Goal: Obtain resource: Obtain resource

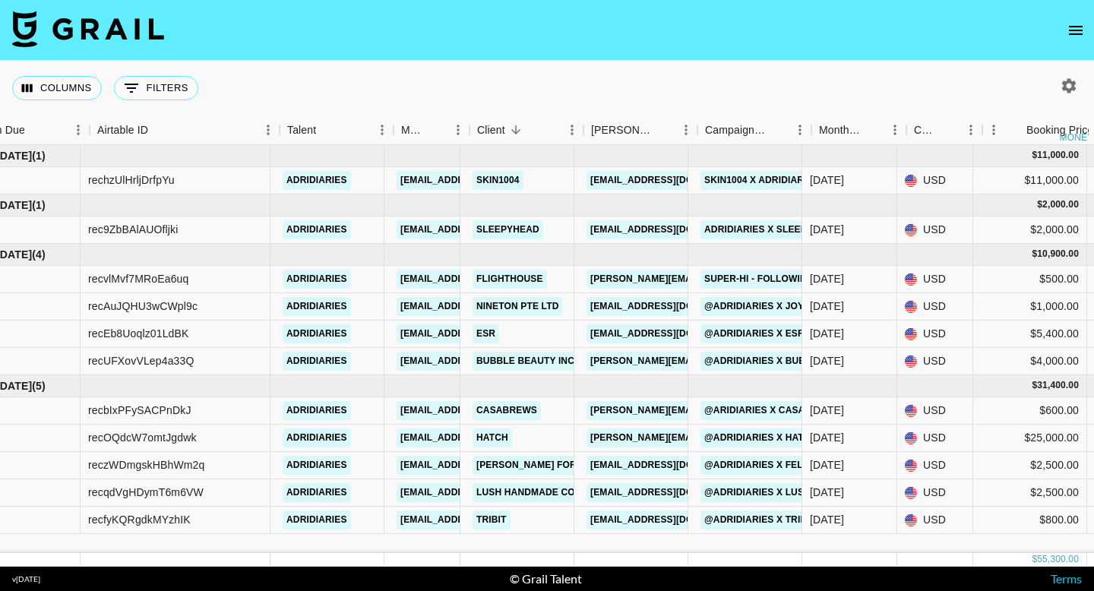
scroll to position [0, 28]
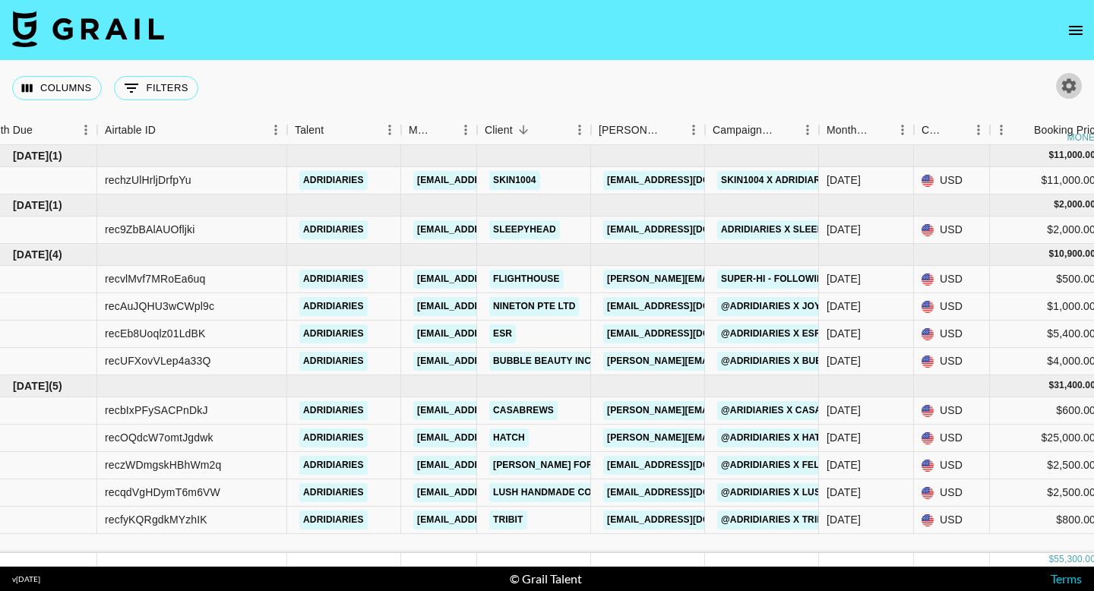
click at [1068, 87] on icon "button" at bounding box center [1069, 86] width 18 height 18
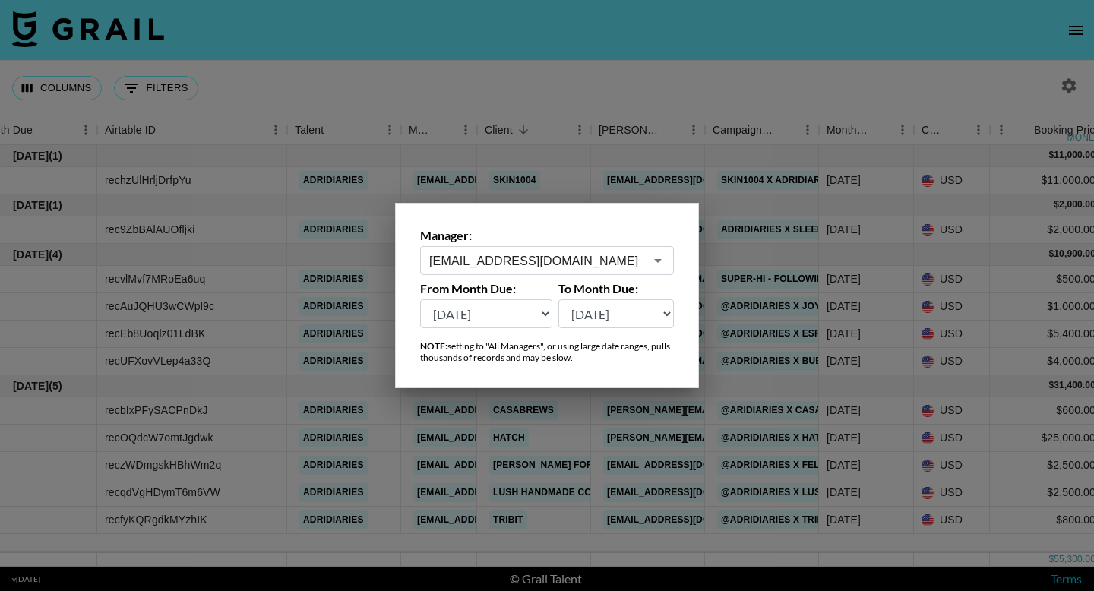
click at [518, 325] on select "Aug '26 Jul '26 Jun '26 May '26 Apr '26 Mar '26 Feb '26 Jan '26 Dec '25 Nov '25…" at bounding box center [486, 313] width 132 height 29
select select "Aug '24"
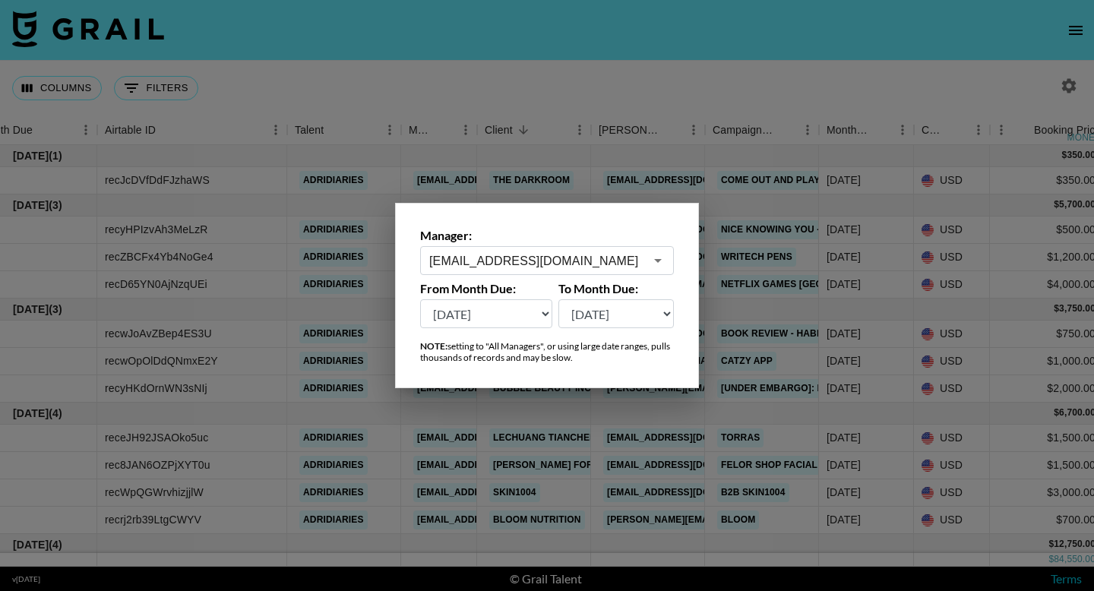
click at [695, 120] on div at bounding box center [547, 295] width 1094 height 591
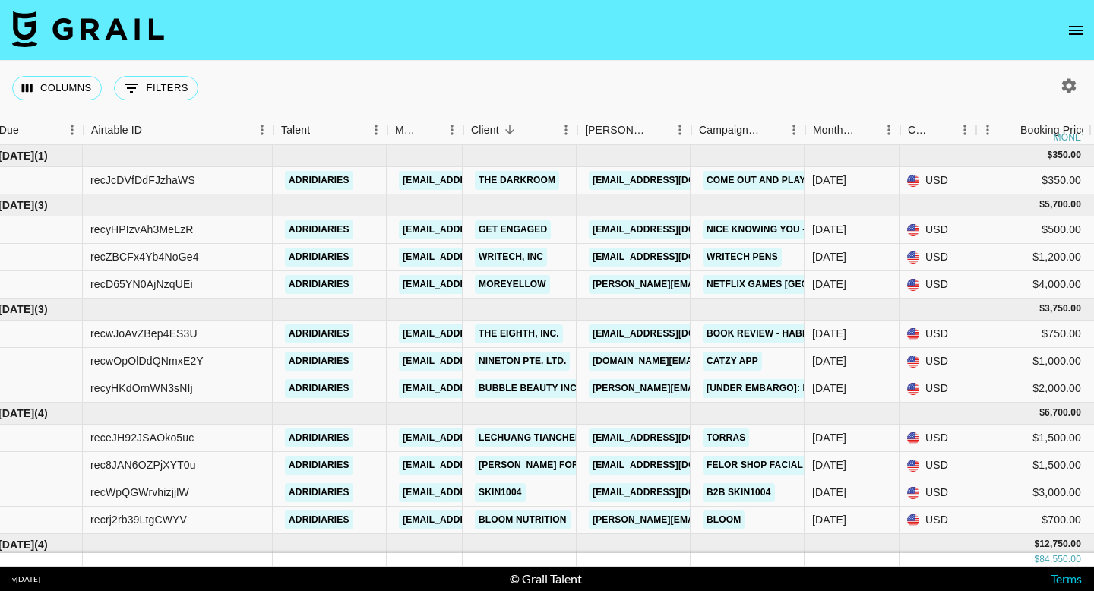
scroll to position [0, 49]
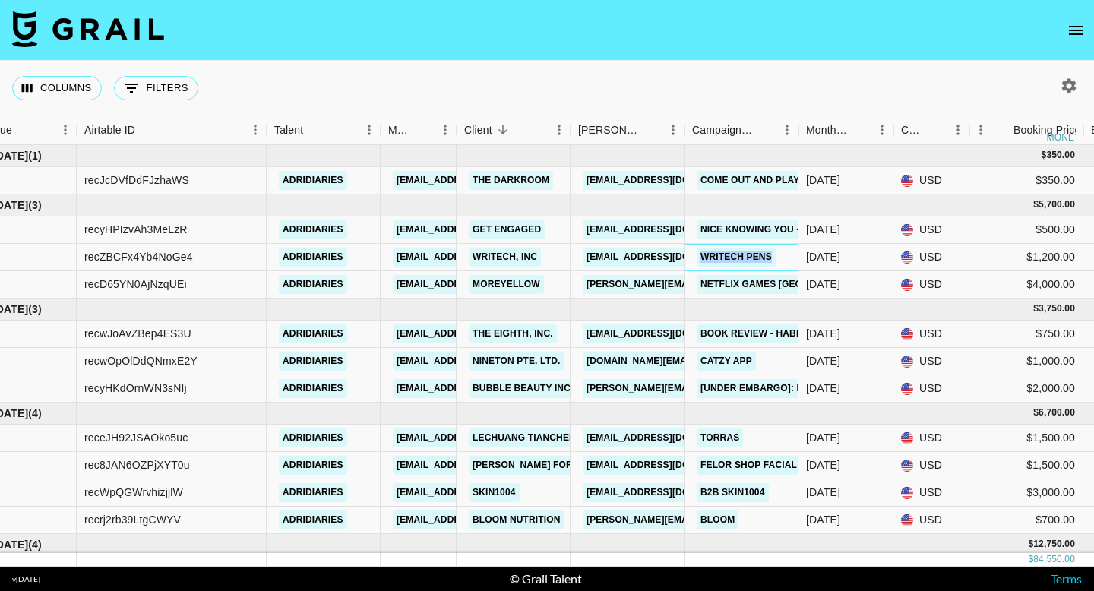
drag, startPoint x: 780, startPoint y: 258, endPoint x: 701, endPoint y: 258, distance: 79.0
click at [701, 258] on div "Writech pens" at bounding box center [742, 257] width 114 height 27
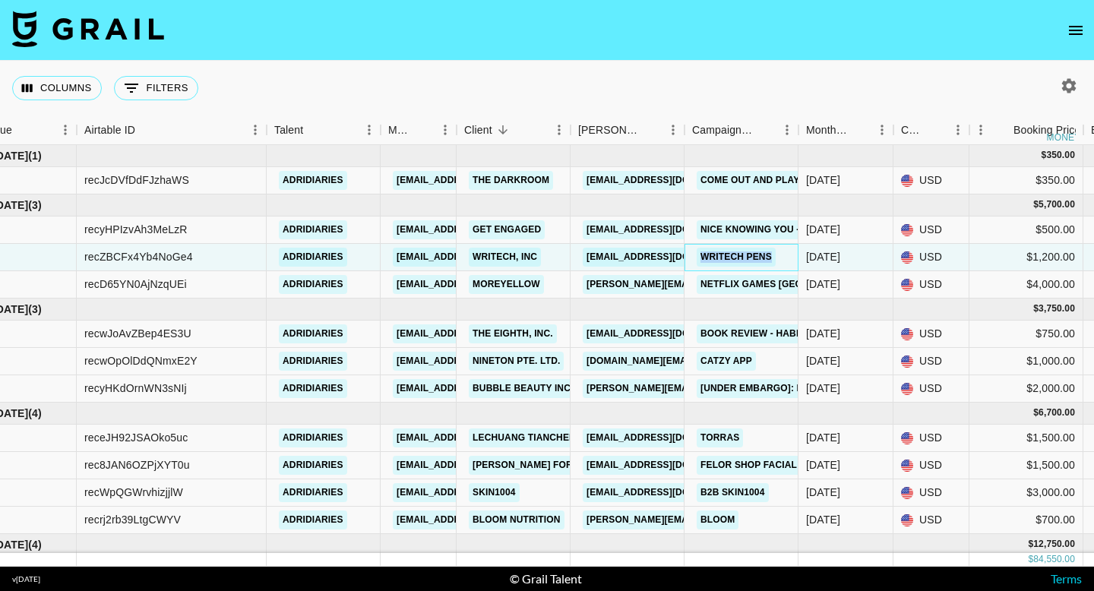
copy link "Writech pens"
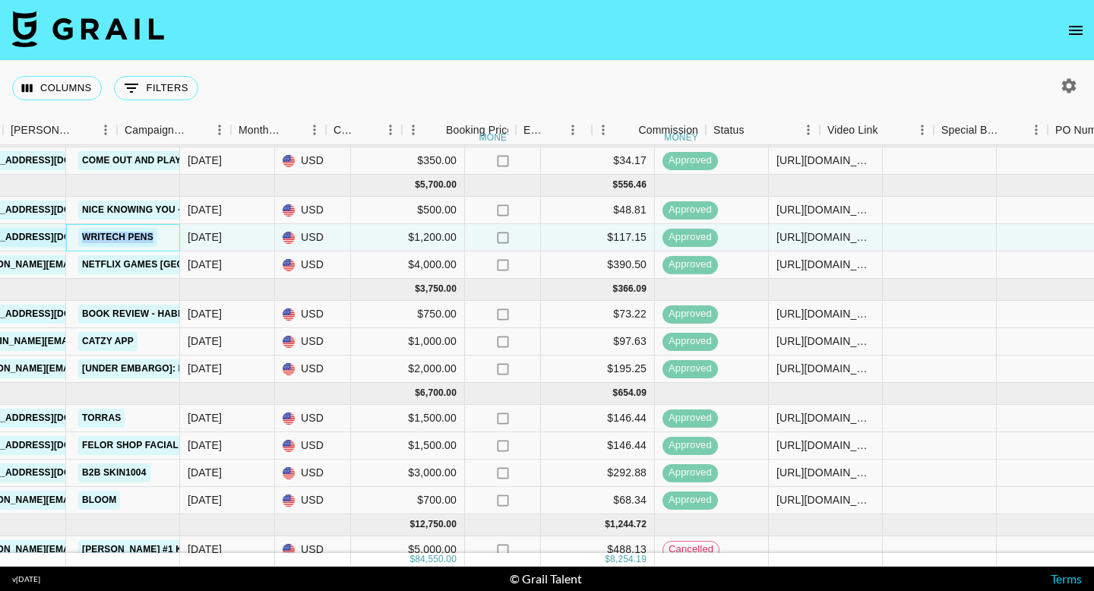
scroll to position [20, 744]
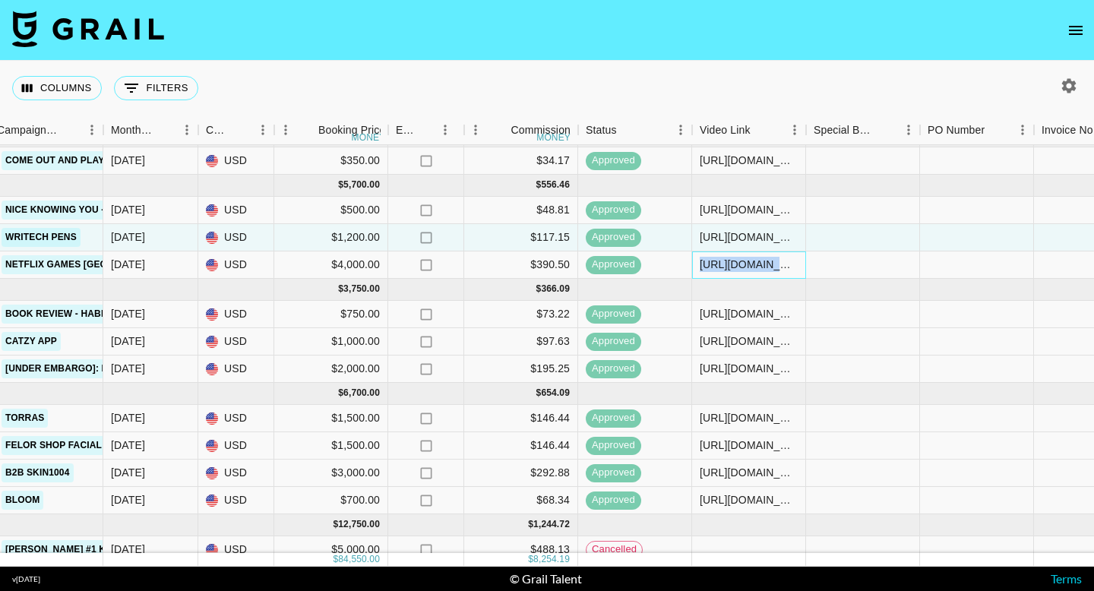
drag, startPoint x: 699, startPoint y: 264, endPoint x: 815, endPoint y: 262, distance: 115.5
click at [815, 263] on div "recD65YN0AjNzqUEi adridiaries jessicaclare@grail-talent.com MoreYellow haley@mo…" at bounding box center [517, 264] width 2523 height 27
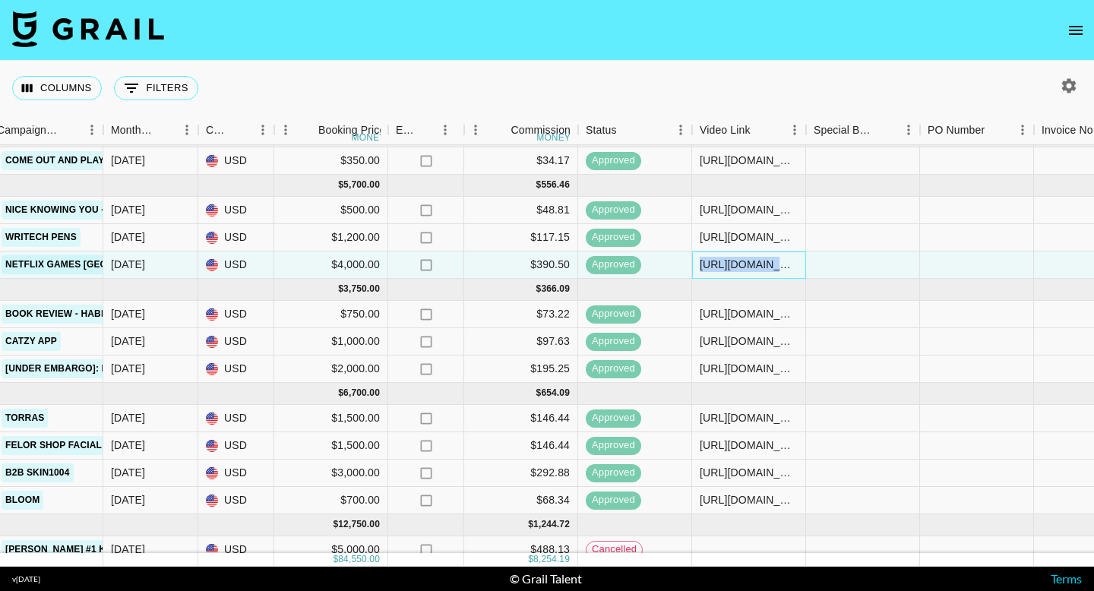
copy div "https://www.tiktok.com/@adridiaries/video/7447944635135151406"
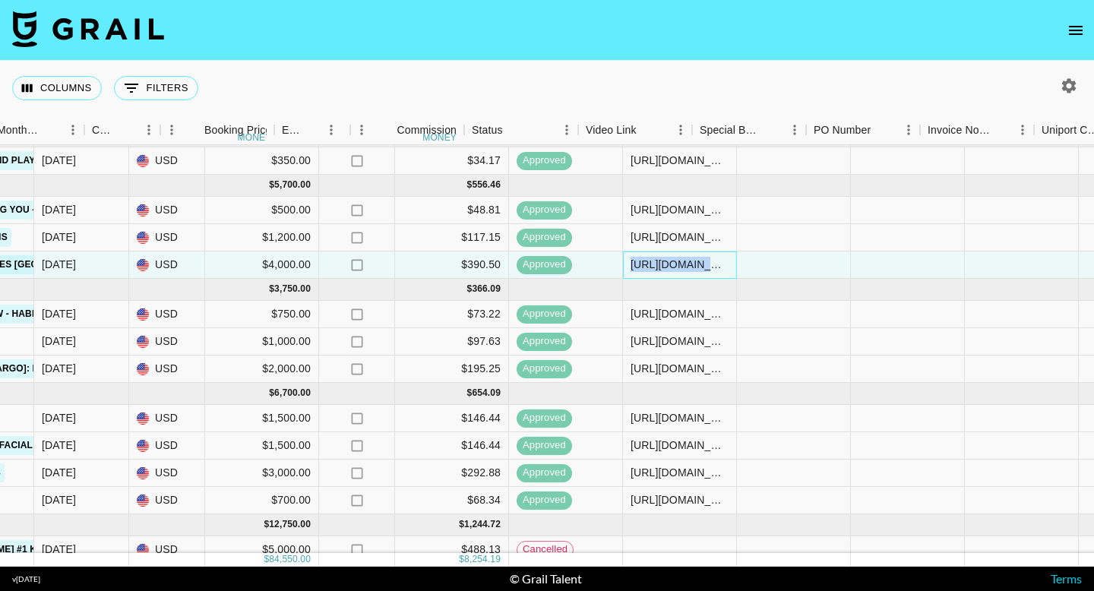
scroll to position [20, 858]
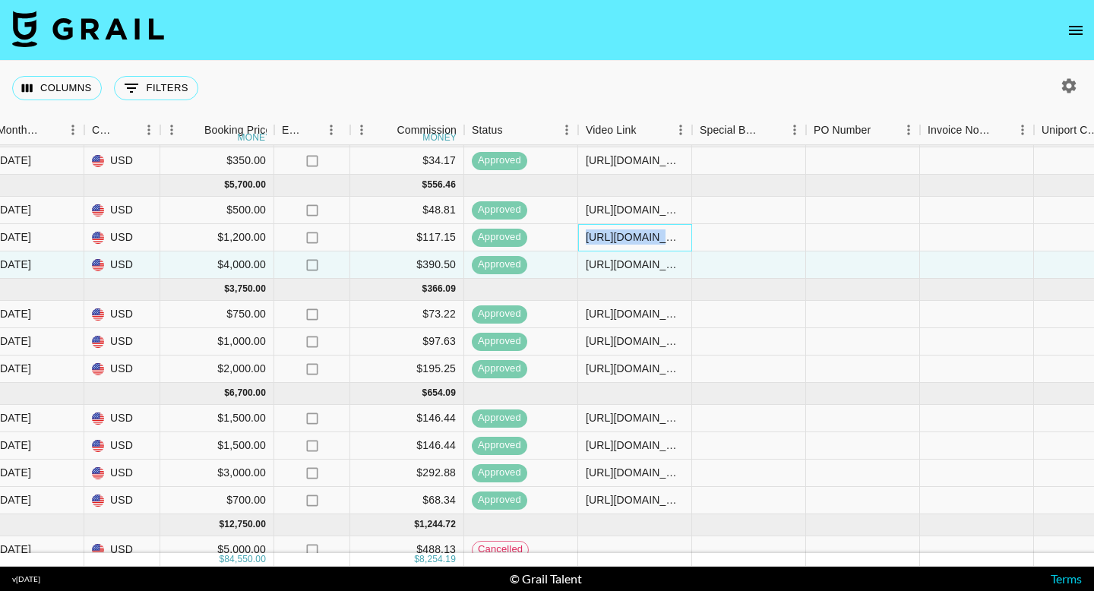
drag, startPoint x: 587, startPoint y: 236, endPoint x: 720, endPoint y: 239, distance: 133.7
click at [720, 239] on div "recZBCFx4Yb4NoGe4 adridiaries jessicaclare@grail-talent.com Writech, INC market…" at bounding box center [403, 237] width 2523 height 27
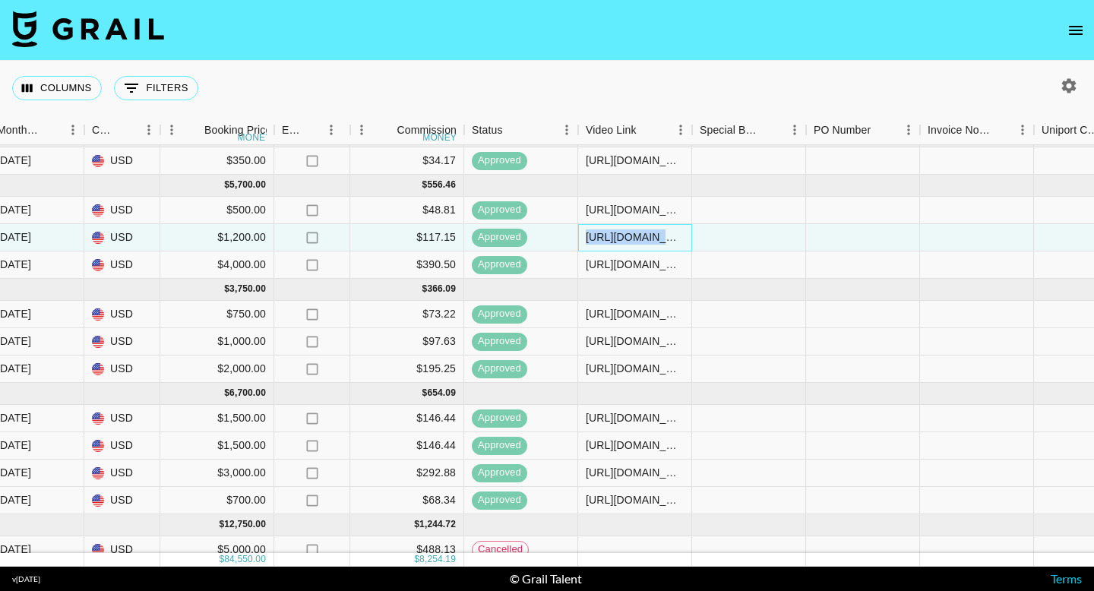
copy div "https://www.tiktok.com/@adridiaries/video/7451653585957309739"
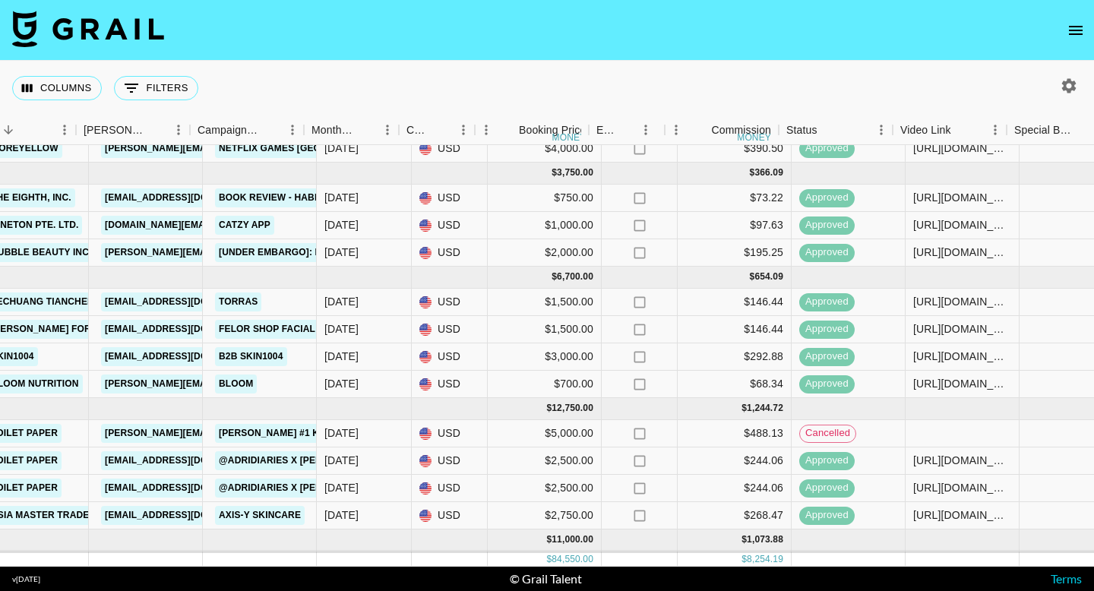
scroll to position [136, 543]
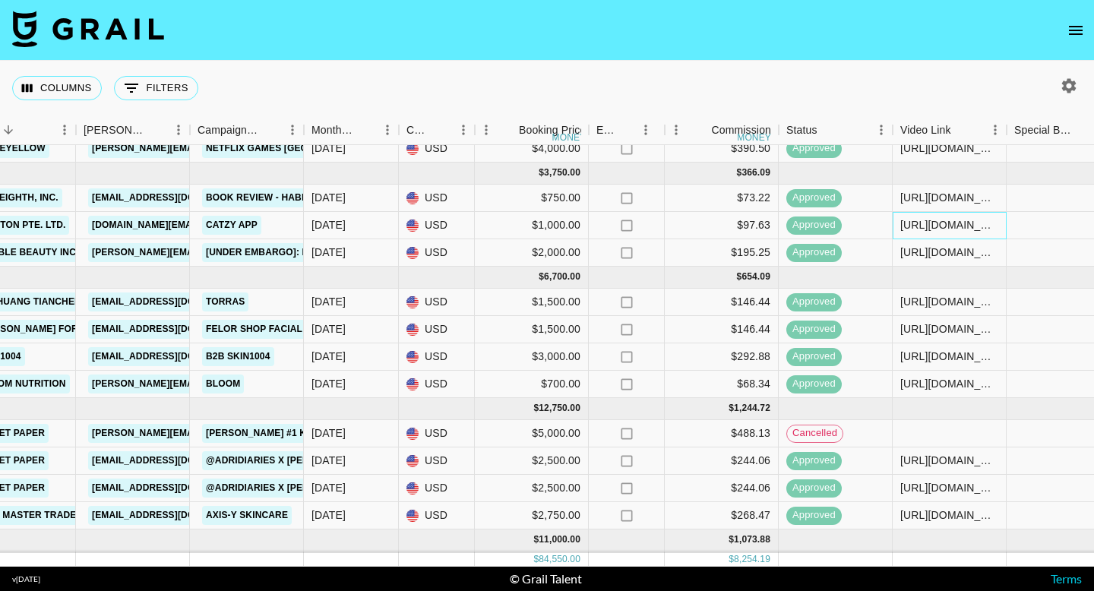
click at [930, 226] on div "https://www.tiktok.com/@adridiaries/video/7474281570405272875?is_from_webapp=1&…" at bounding box center [949, 224] width 98 height 15
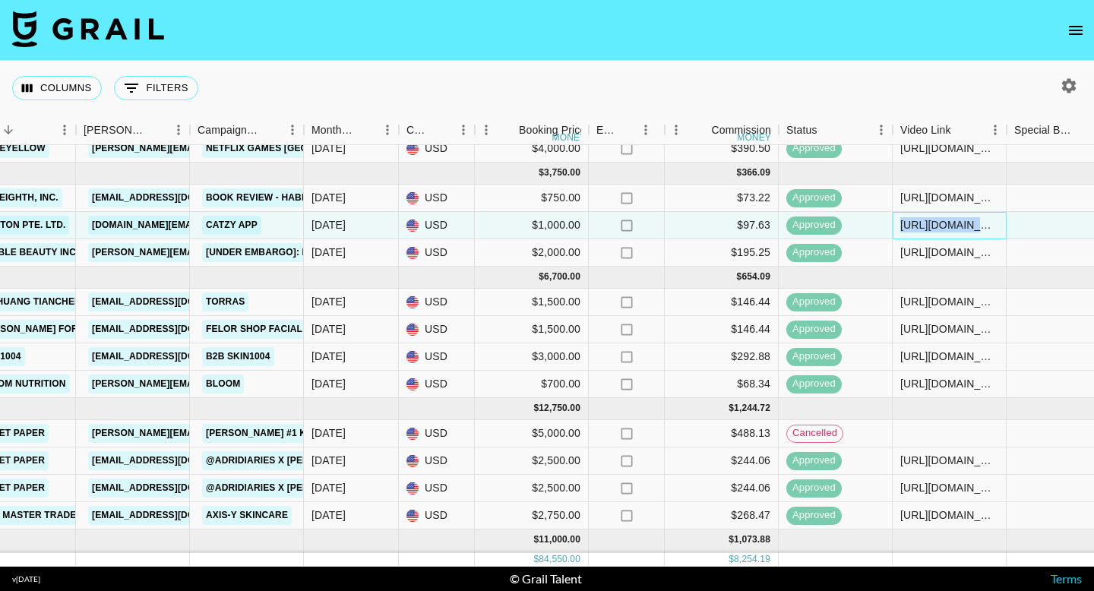
drag, startPoint x: 902, startPoint y: 228, endPoint x: 1047, endPoint y: 226, distance: 145.1
click at [1047, 229] on div "recwOpOlDdQNmxE2Y adridiaries jessicaclare@grail-talent.com NINETON PTE. LTD. e…" at bounding box center [718, 225] width 2523 height 27
copy div "https://www.tiktok.com/@adridiaries/video/7474281570405272875?is_from_webapp=1&…"
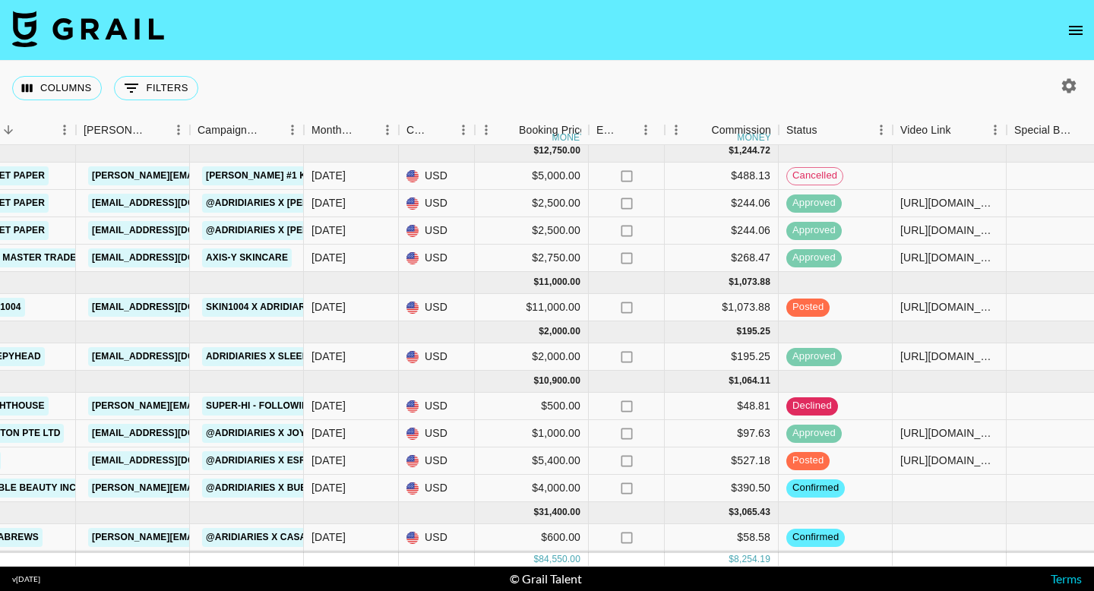
scroll to position [399, 543]
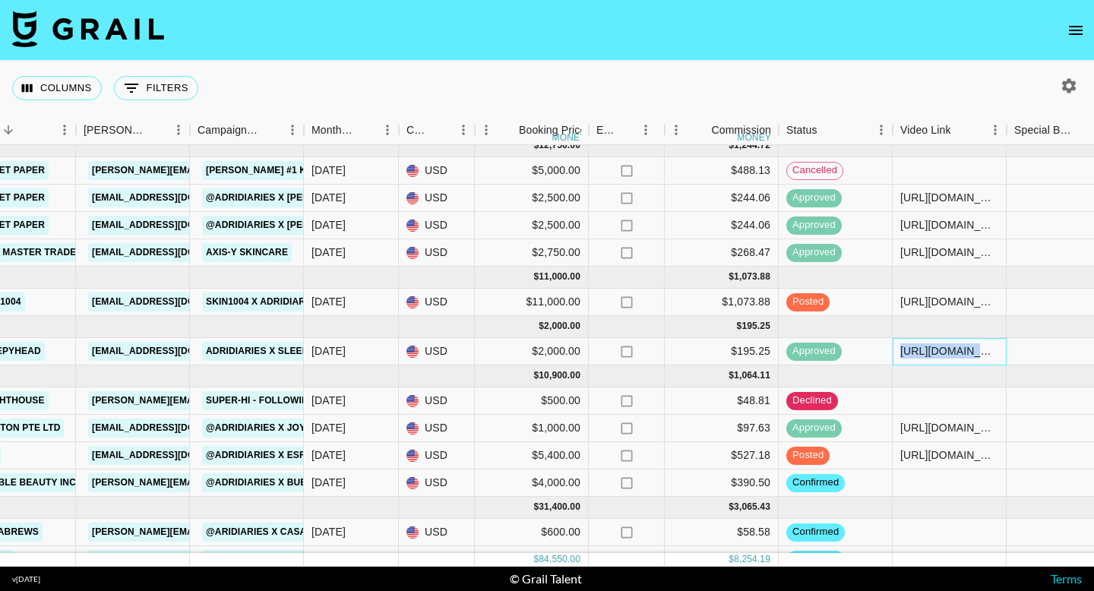
drag, startPoint x: 901, startPoint y: 350, endPoint x: 1035, endPoint y: 354, distance: 133.8
click at [1035, 354] on div "rec9ZbBAlAUOfljki adridiaries jessicaclare@grail-talent.com Sleepyhead social@s…" at bounding box center [718, 351] width 2523 height 27
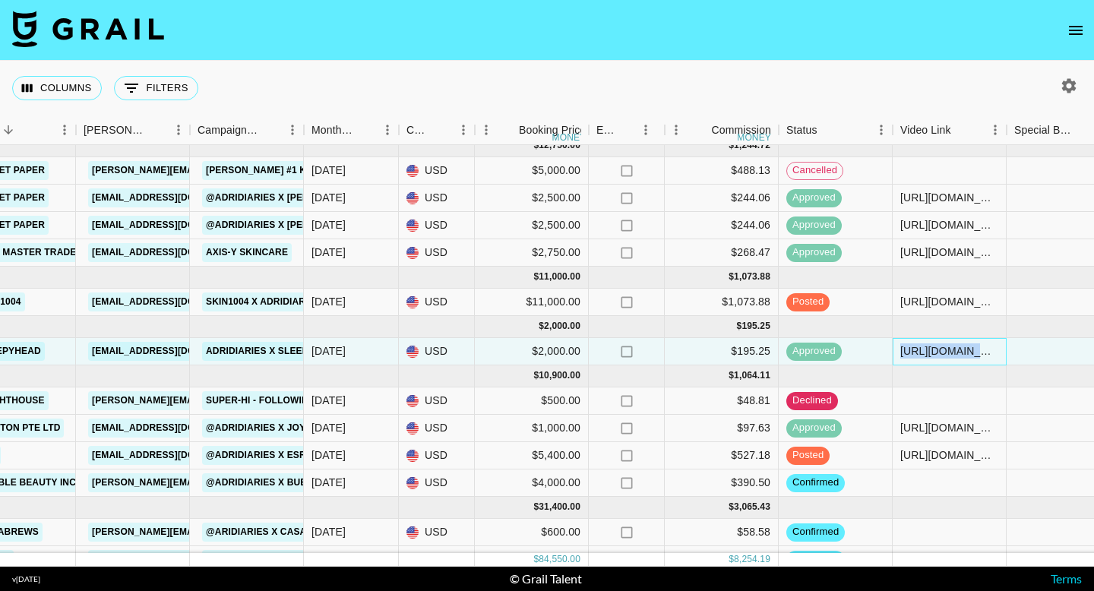
copy div "https://www.tiktok.com/@adridiaries/video/7526225376759041335?is_from_webapp=1&…"
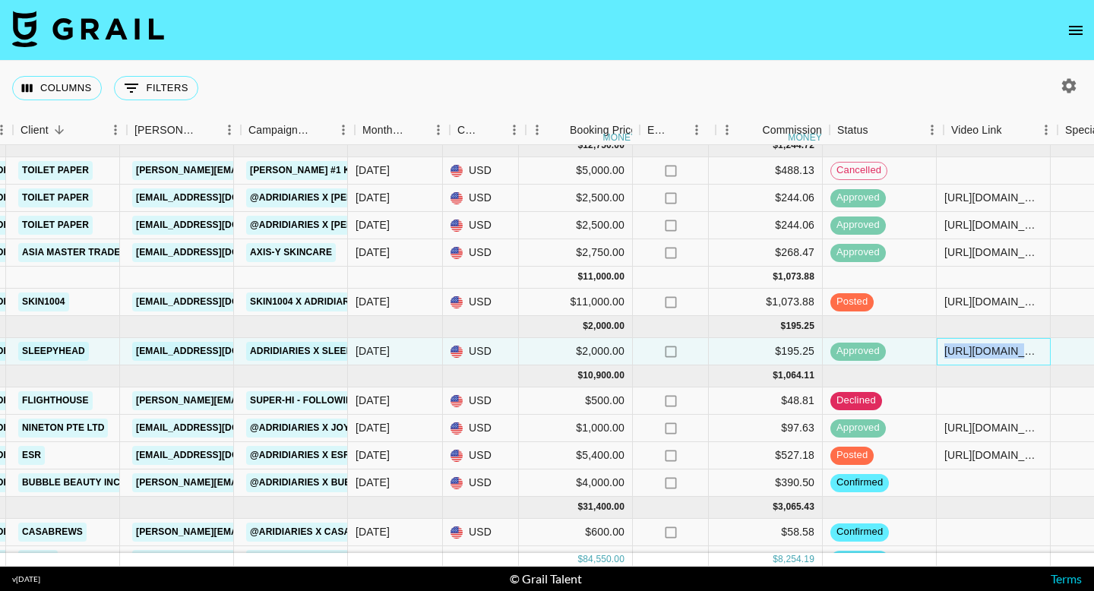
scroll to position [399, 486]
